Goal: Find specific page/section: Find specific page/section

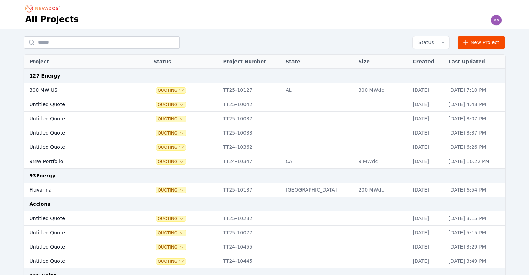
click at [64, 44] on input "text" at bounding box center [102, 42] width 156 height 13
type input "*******"
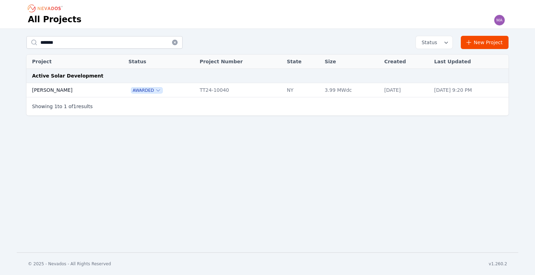
click at [55, 86] on td "[PERSON_NAME]" at bounding box center [69, 90] width 86 height 14
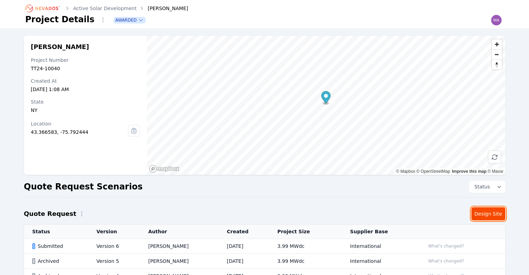
click at [494, 211] on link "Design Site" at bounding box center [489, 213] width 34 height 13
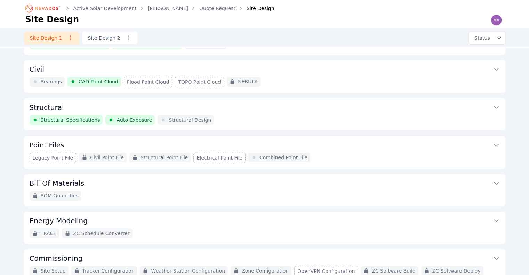
scroll to position [63, 0]
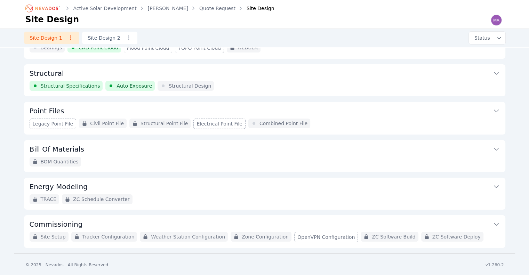
click at [172, 195] on div "TRACE ZC Schedule Converter" at bounding box center [265, 200] width 471 height 10
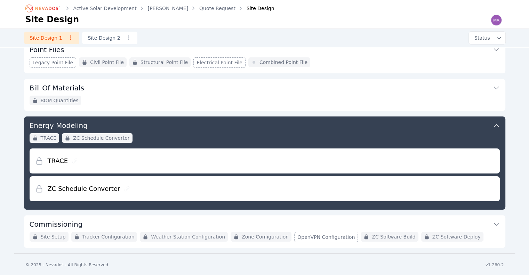
click at [185, 221] on button "Commissioning" at bounding box center [265, 223] width 471 height 17
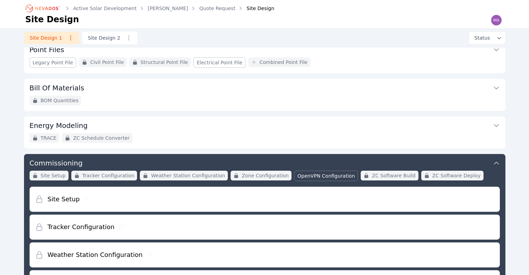
scroll to position [226, 0]
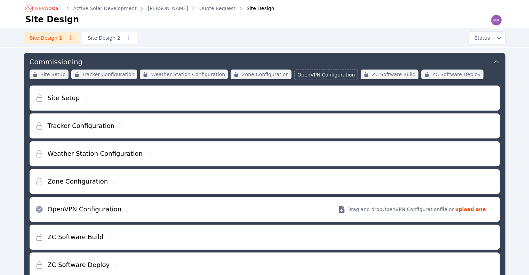
click at [150, 97] on div "Site Setup" at bounding box center [265, 98] width 460 height 25
click at [133, 126] on div "Tracker Configuration" at bounding box center [265, 125] width 460 height 25
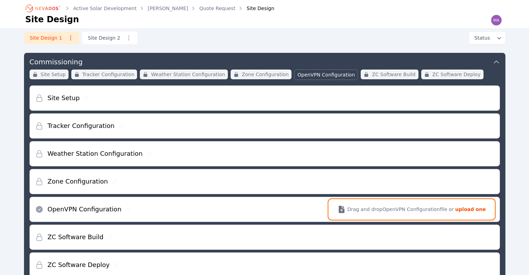
click at [422, 208] on span "Drag and drop OpenVPN Configuration file or" at bounding box center [400, 209] width 107 height 7
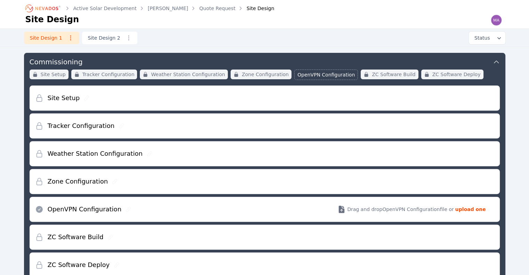
click at [131, 184] on div "Zone Configuration" at bounding box center [265, 181] width 460 height 25
click at [92, 180] on h2 "Zone Configuration" at bounding box center [78, 182] width 61 height 10
click at [217, 181] on div "Zone Configuration" at bounding box center [265, 181] width 460 height 25
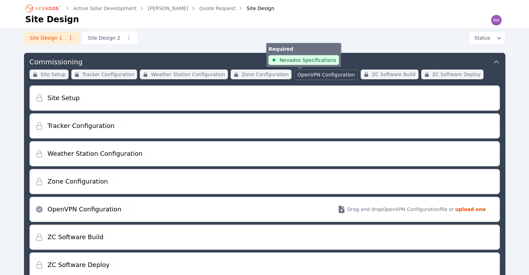
click at [301, 73] on span "OpenVPN Configuration" at bounding box center [326, 74] width 57 height 7
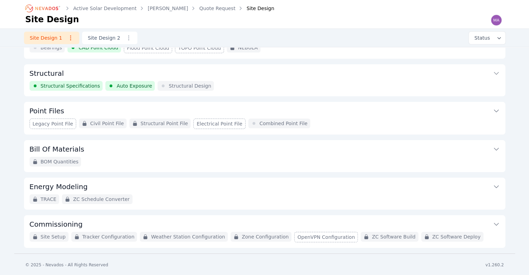
click at [145, 107] on button "Point Files" at bounding box center [265, 110] width 471 height 17
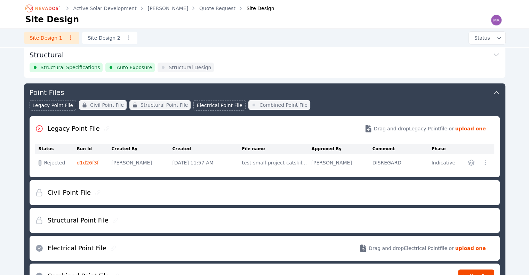
scroll to position [174, 0]
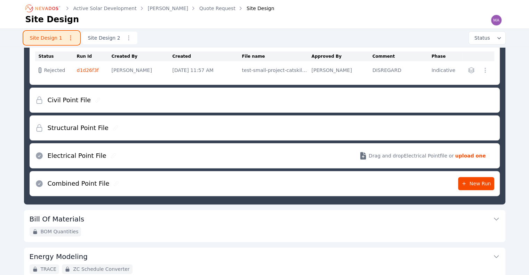
click at [52, 40] on link "Site Design 1" at bounding box center [51, 38] width 55 height 13
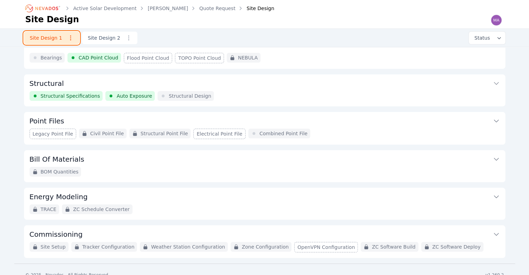
scroll to position [63, 0]
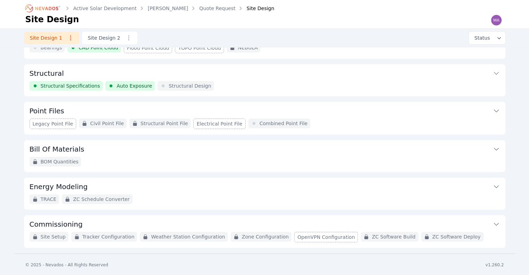
click at [226, 222] on button "Commissioning" at bounding box center [265, 223] width 471 height 17
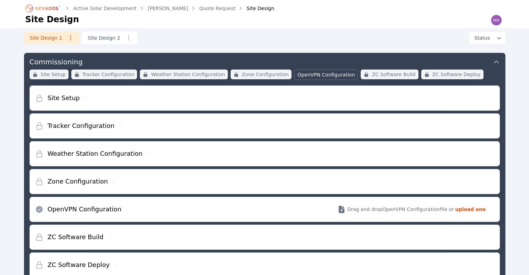
click at [158, 179] on div "Zone Configuration" at bounding box center [265, 181] width 460 height 25
click at [199, 211] on div "OpenVPN Configuration Drag and drop OpenVPN Configuration file or upload one" at bounding box center [265, 209] width 460 height 25
